Goal: Task Accomplishment & Management: Manage account settings

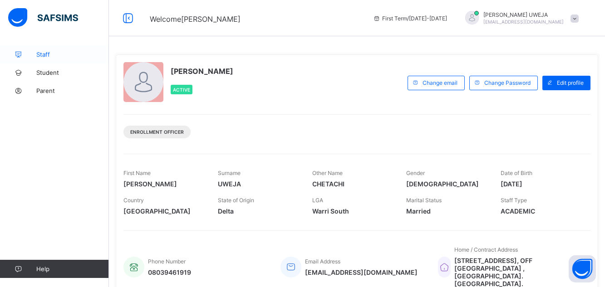
drag, startPoint x: 0, startPoint y: 0, endPoint x: 47, endPoint y: 55, distance: 72.5
click at [47, 55] on span "Staff" at bounding box center [72, 54] width 73 height 7
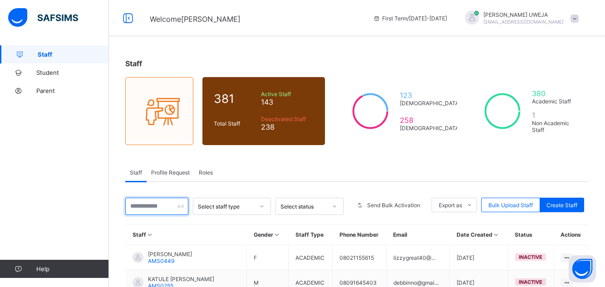
click at [169, 212] on input "text" at bounding box center [156, 206] width 63 height 17
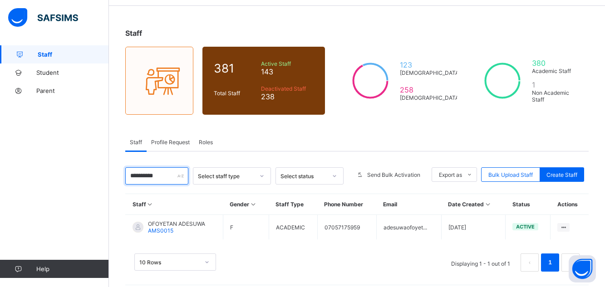
scroll to position [36, 0]
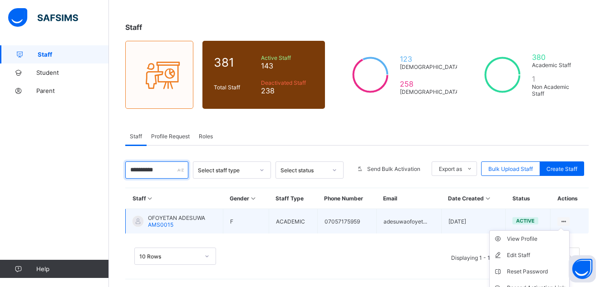
type input "********"
click at [568, 221] on icon at bounding box center [564, 221] width 8 height 7
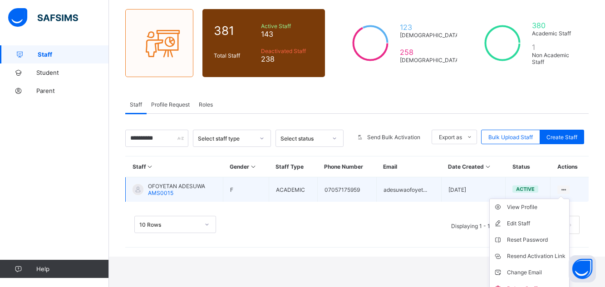
scroll to position [73, 0]
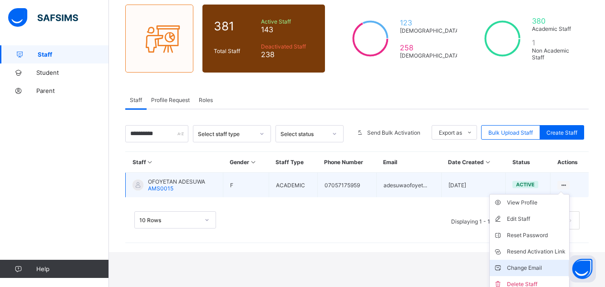
click at [541, 269] on div "Change Email" at bounding box center [536, 268] width 59 height 9
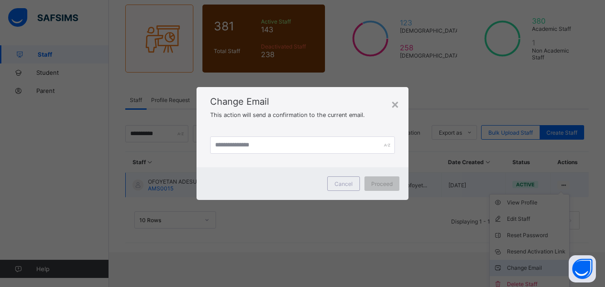
scroll to position [38, 0]
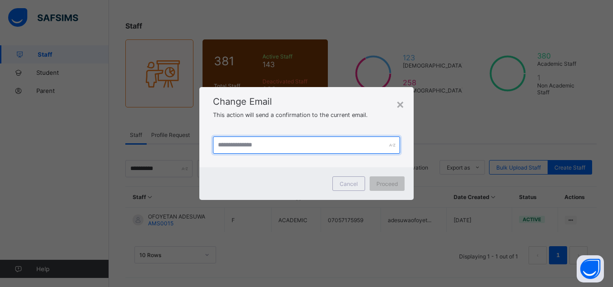
click at [236, 143] on input "text" at bounding box center [307, 145] width 188 height 17
type input "**********"
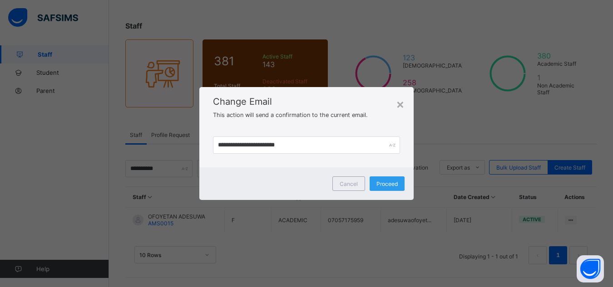
click at [377, 187] on span "Proceed" at bounding box center [386, 184] width 21 height 7
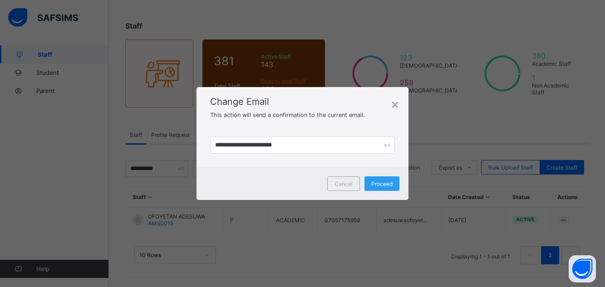
click at [379, 183] on div "Proceed" at bounding box center [382, 184] width 35 height 15
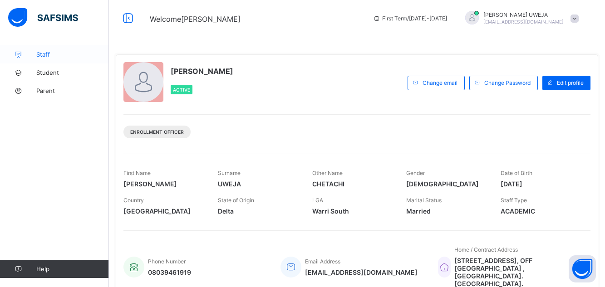
click at [41, 57] on span "Staff" at bounding box center [72, 54] width 73 height 7
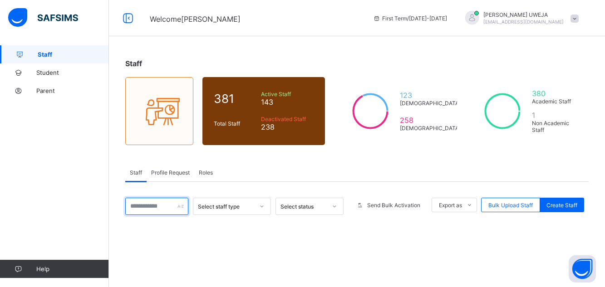
click at [145, 209] on input "text" at bounding box center [156, 206] width 63 height 17
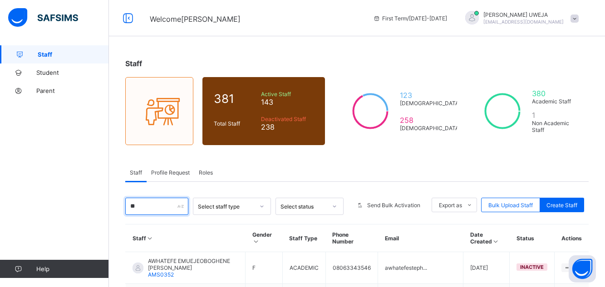
type input "*"
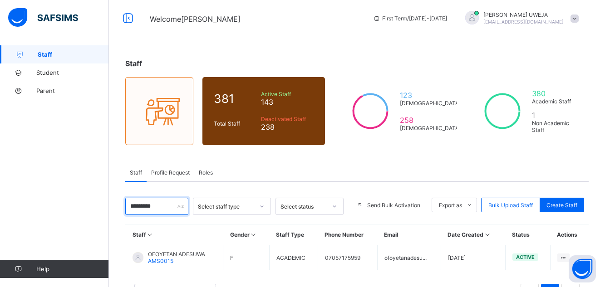
scroll to position [18, 0]
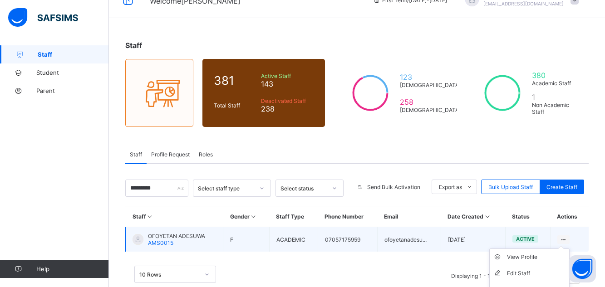
click at [568, 239] on icon at bounding box center [564, 240] width 8 height 7
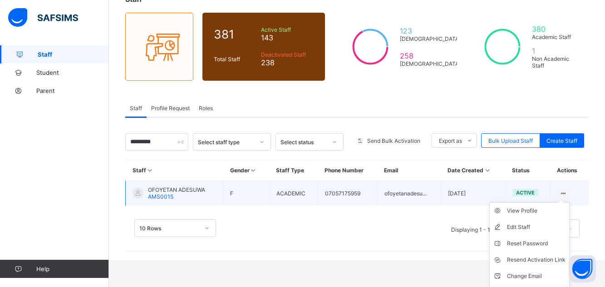
scroll to position [73, 0]
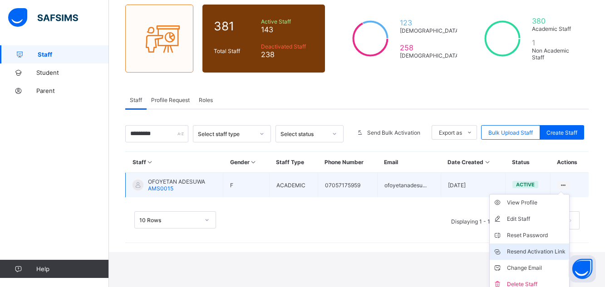
click at [543, 251] on div "Resend Activation Link" at bounding box center [536, 251] width 59 height 9
click at [539, 252] on div "Resend Activation Link" at bounding box center [536, 251] width 59 height 9
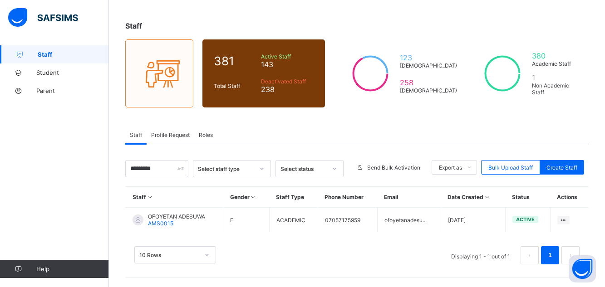
scroll to position [38, 0]
click at [164, 164] on input "********" at bounding box center [156, 168] width 63 height 17
type input "*"
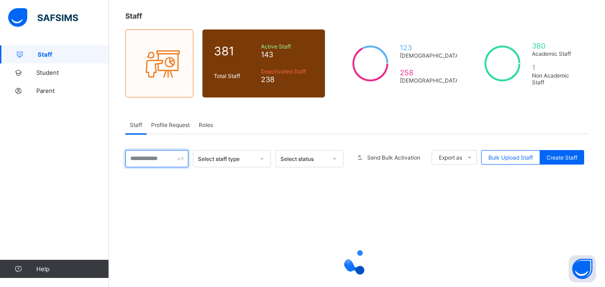
scroll to position [56, 0]
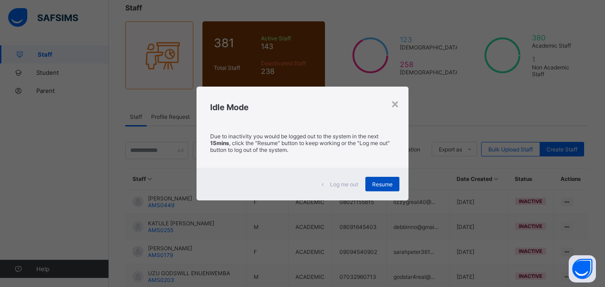
click at [384, 188] on div "Resume" at bounding box center [382, 184] width 34 height 15
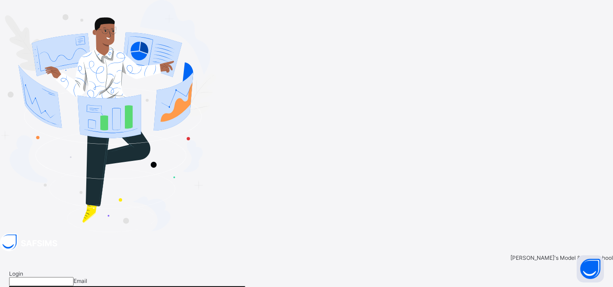
click at [74, 277] on input "email" at bounding box center [41, 281] width 64 height 9
type input "**********"
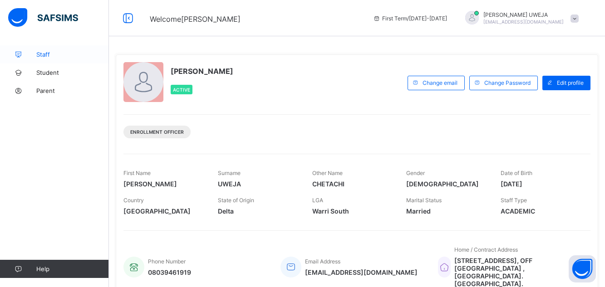
click at [40, 59] on link "Staff" at bounding box center [54, 54] width 109 height 18
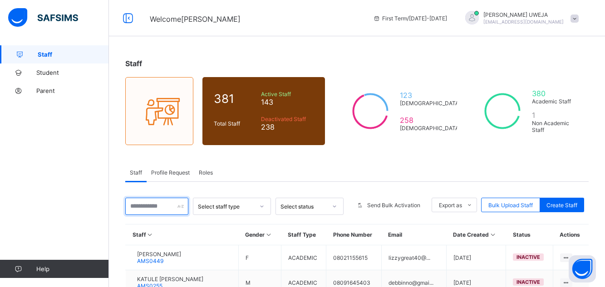
click at [164, 206] on input "text" at bounding box center [156, 206] width 63 height 17
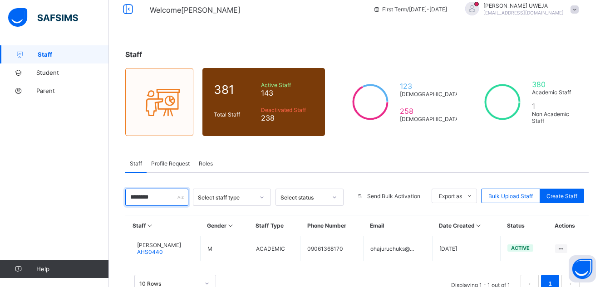
scroll to position [18, 0]
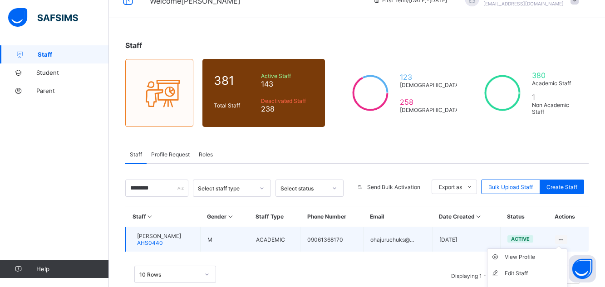
click at [565, 239] on icon at bounding box center [562, 240] width 8 height 7
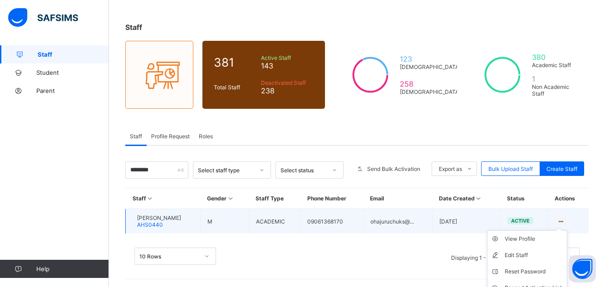
scroll to position [54, 0]
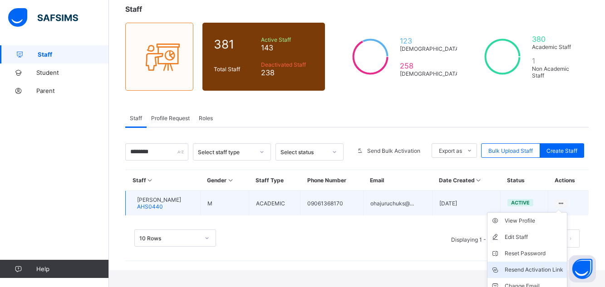
click at [542, 269] on div "Resend Activation Link" at bounding box center [534, 270] width 59 height 9
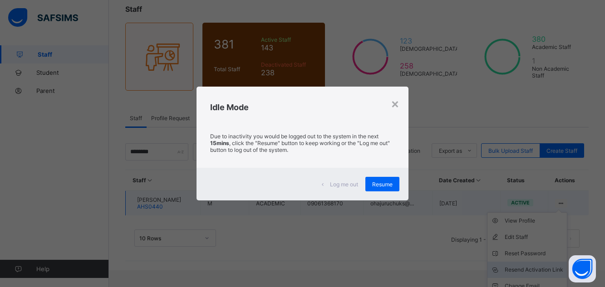
scroll to position [38, 0]
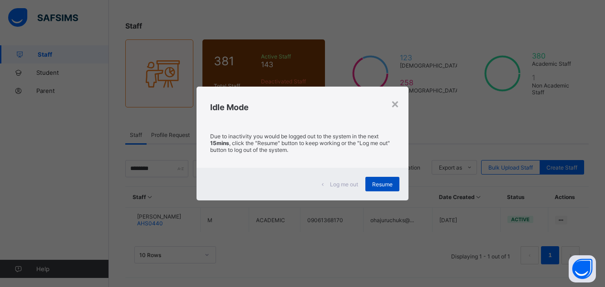
click at [385, 184] on span "Resume" at bounding box center [382, 184] width 20 height 7
click at [378, 184] on span "Resume" at bounding box center [382, 184] width 20 height 7
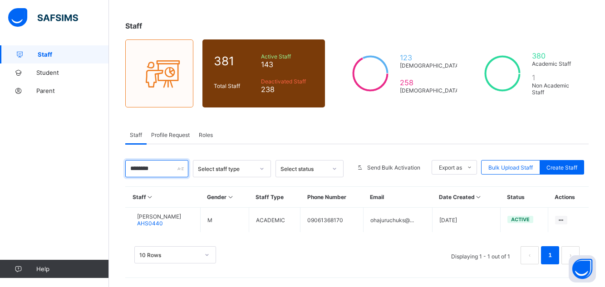
click at [164, 169] on input "*******" at bounding box center [156, 168] width 63 height 17
type input "*"
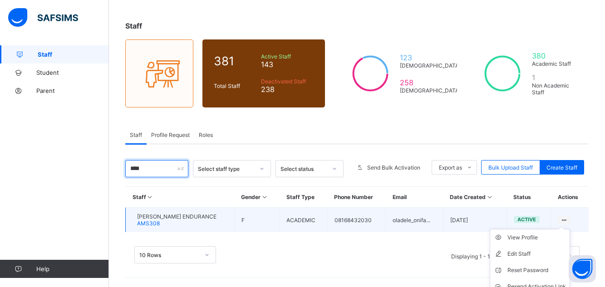
type input "****"
click at [570, 229] on ul "View Profile Edit Staff Reset Password Resend Activation Link Change Email Dele…" at bounding box center [530, 278] width 80 height 99
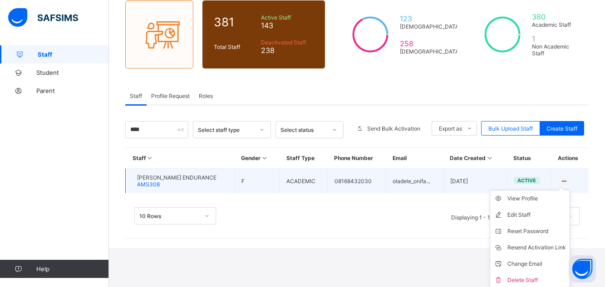
scroll to position [79, 0]
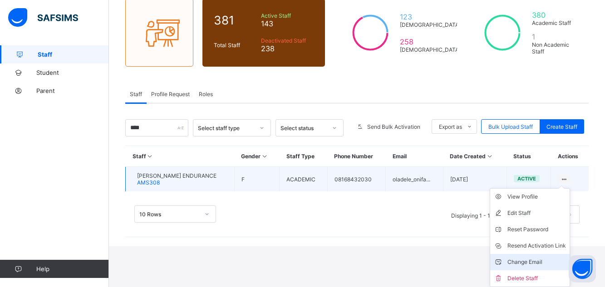
click at [548, 265] on div "Change Email" at bounding box center [537, 262] width 59 height 9
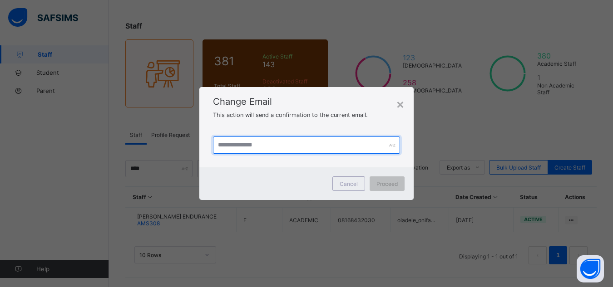
click at [267, 148] on input "text" at bounding box center [307, 145] width 188 height 17
type input "**********"
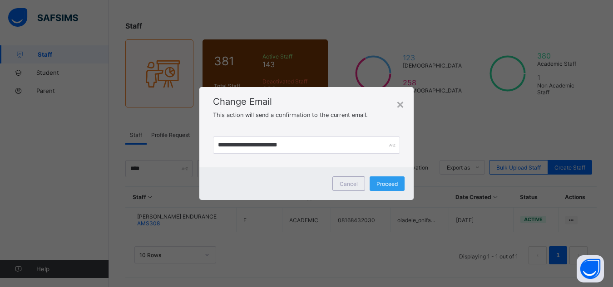
click at [387, 184] on span "Proceed" at bounding box center [386, 184] width 21 height 7
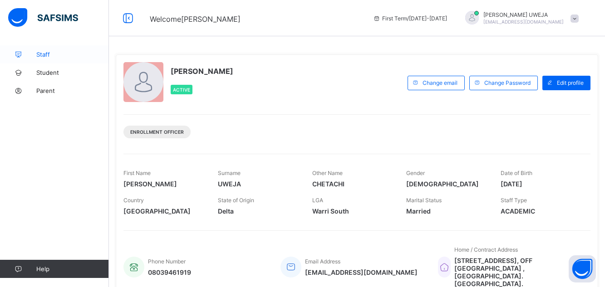
click at [53, 56] on span "Staff" at bounding box center [72, 54] width 73 height 7
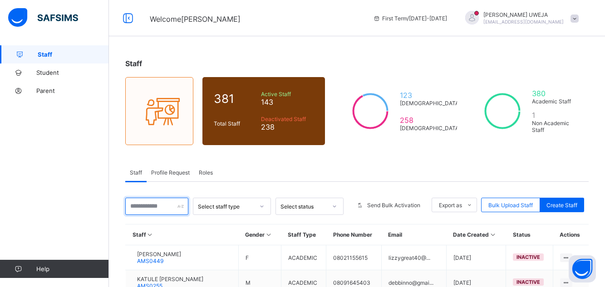
click at [166, 208] on input "text" at bounding box center [156, 206] width 63 height 17
type input "****"
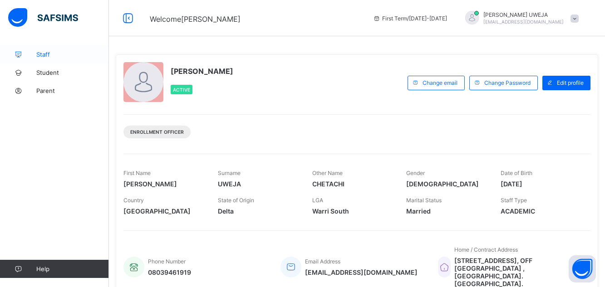
click at [44, 57] on span "Staff" at bounding box center [72, 54] width 73 height 7
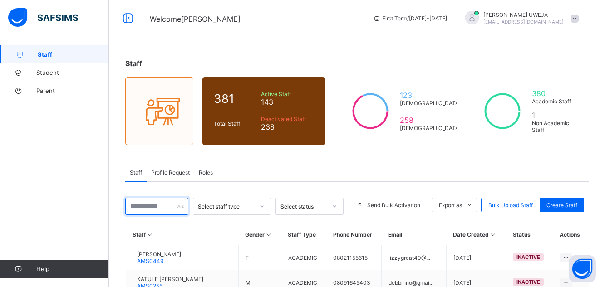
click at [152, 208] on input "text" at bounding box center [156, 206] width 63 height 17
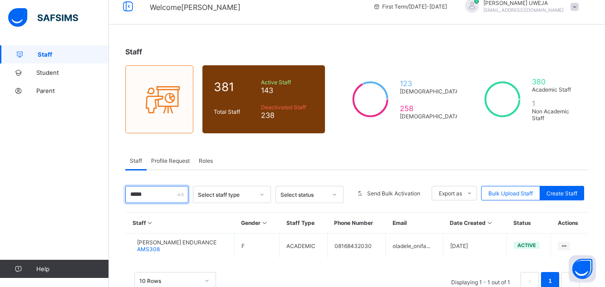
scroll to position [18, 0]
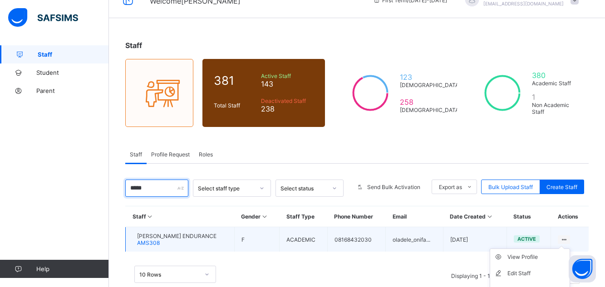
type input "****"
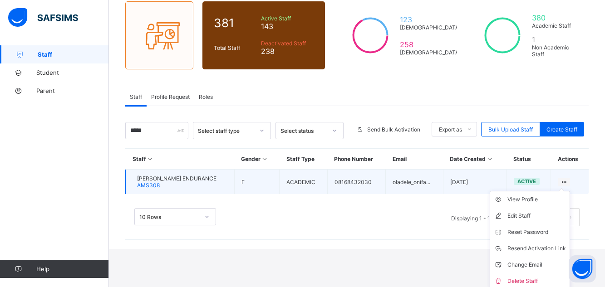
scroll to position [79, 0]
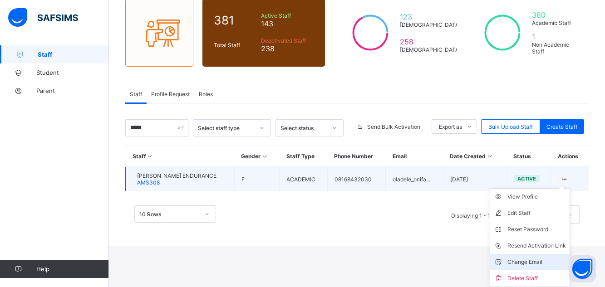
click at [553, 262] on div "Change Email" at bounding box center [537, 262] width 59 height 9
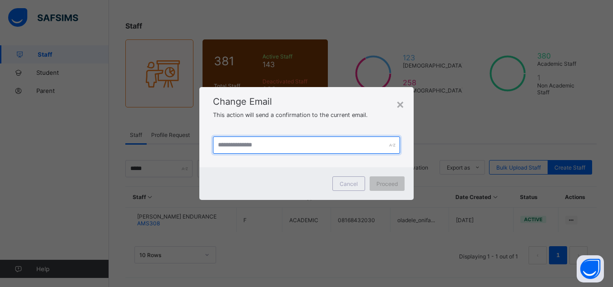
click at [241, 141] on input "text" at bounding box center [307, 145] width 188 height 17
type input "**********"
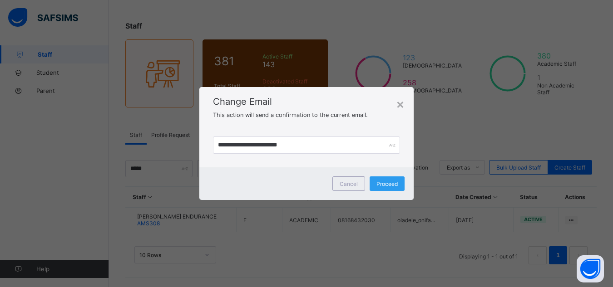
click at [388, 186] on span "Proceed" at bounding box center [386, 184] width 21 height 7
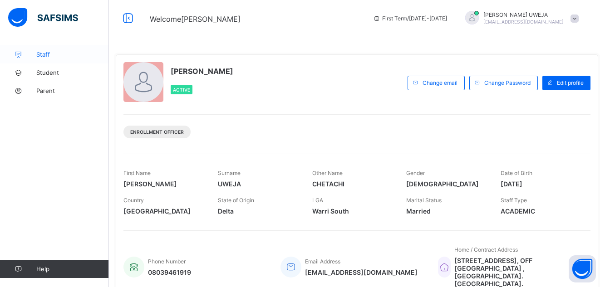
click at [59, 54] on span "Staff" at bounding box center [72, 54] width 73 height 7
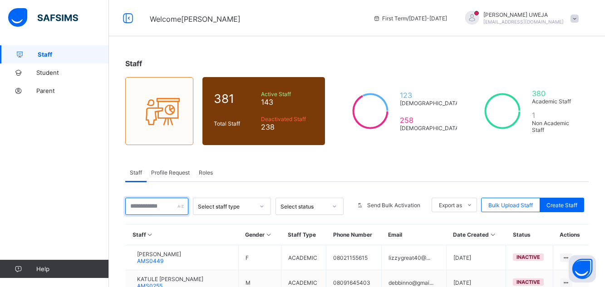
click at [156, 206] on input "text" at bounding box center [156, 206] width 63 height 17
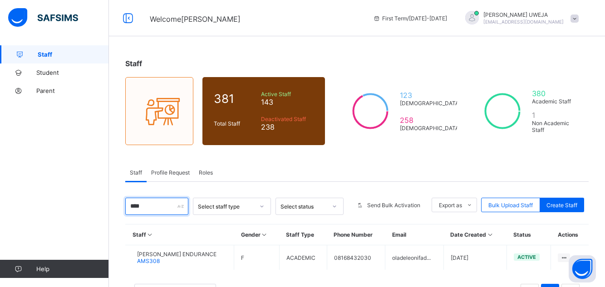
type input "****"
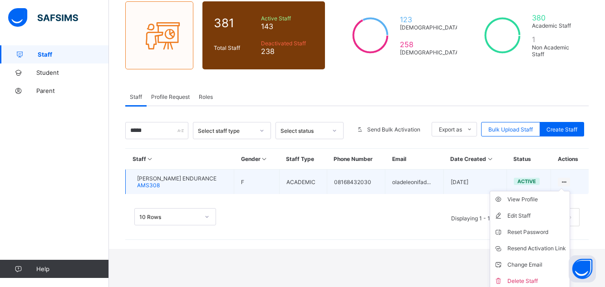
scroll to position [79, 0]
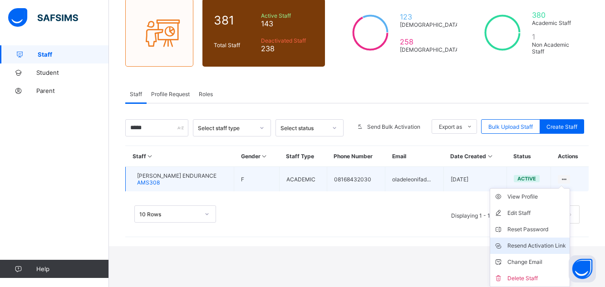
click at [539, 246] on div "Resend Activation Link" at bounding box center [537, 246] width 59 height 9
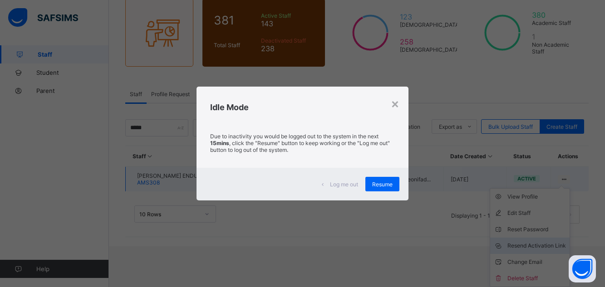
scroll to position [38, 0]
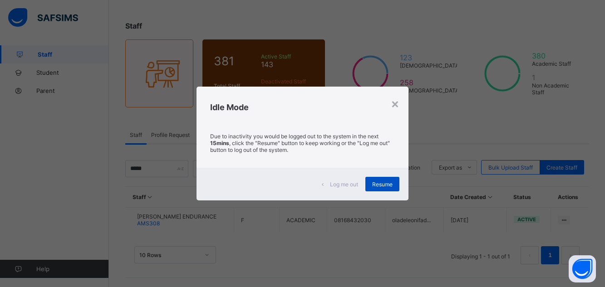
click at [389, 184] on span "Resume" at bounding box center [382, 184] width 20 height 7
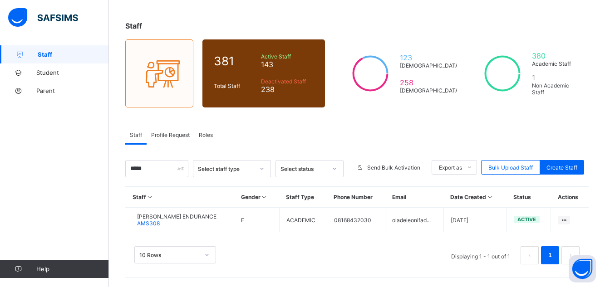
click at [389, 184] on div "**** Select staff type Select status Send Bulk Activation Export as Pdf Report …" at bounding box center [357, 217] width 464 height 114
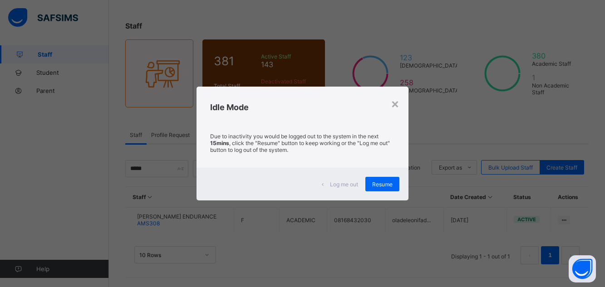
click at [389, 184] on span "Resume" at bounding box center [382, 184] width 20 height 7
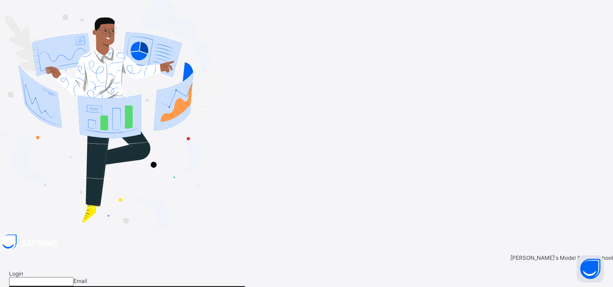
drag, startPoint x: 389, startPoint y: 184, endPoint x: 347, endPoint y: 56, distance: 134.8
